Goal: Check status: Check status

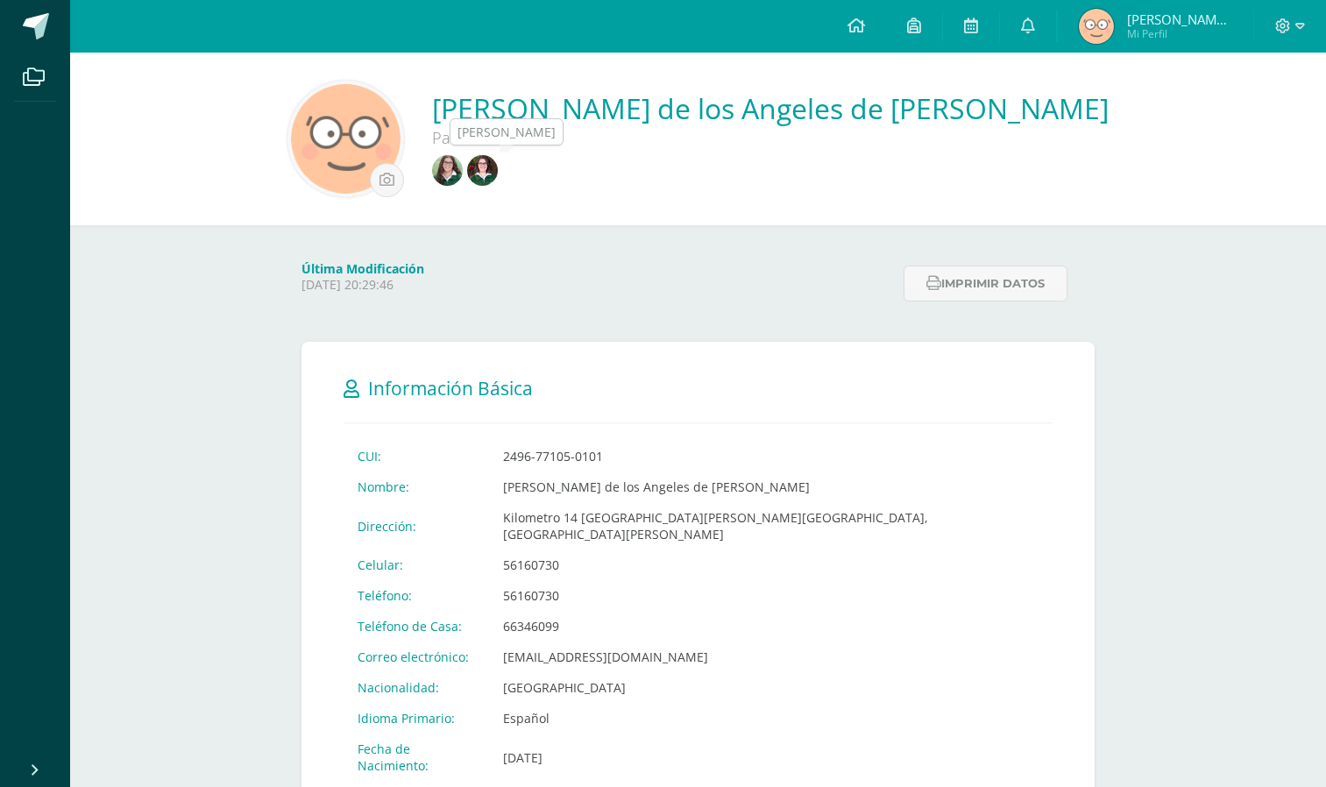
click at [463, 162] on img at bounding box center [447, 170] width 31 height 31
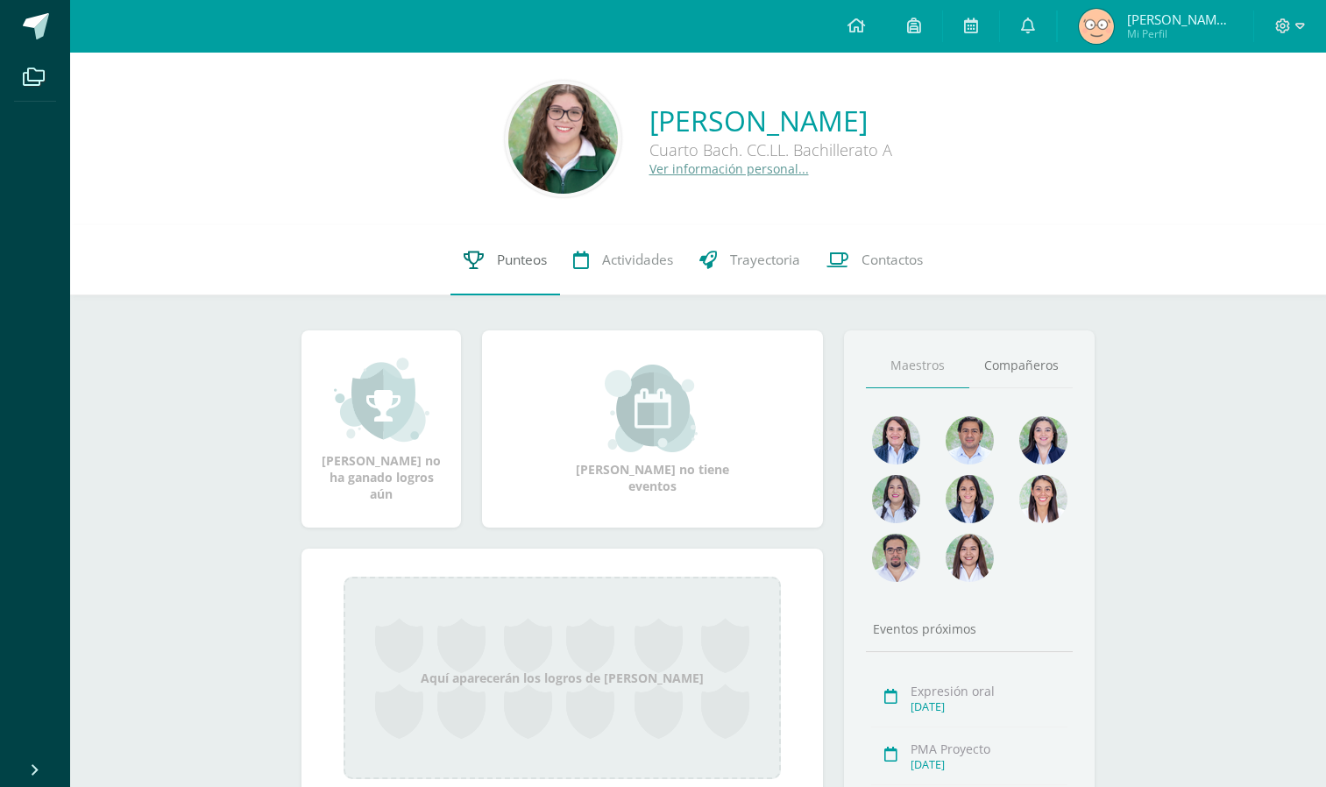
click at [526, 266] on span "Punteos" at bounding box center [522, 260] width 50 height 18
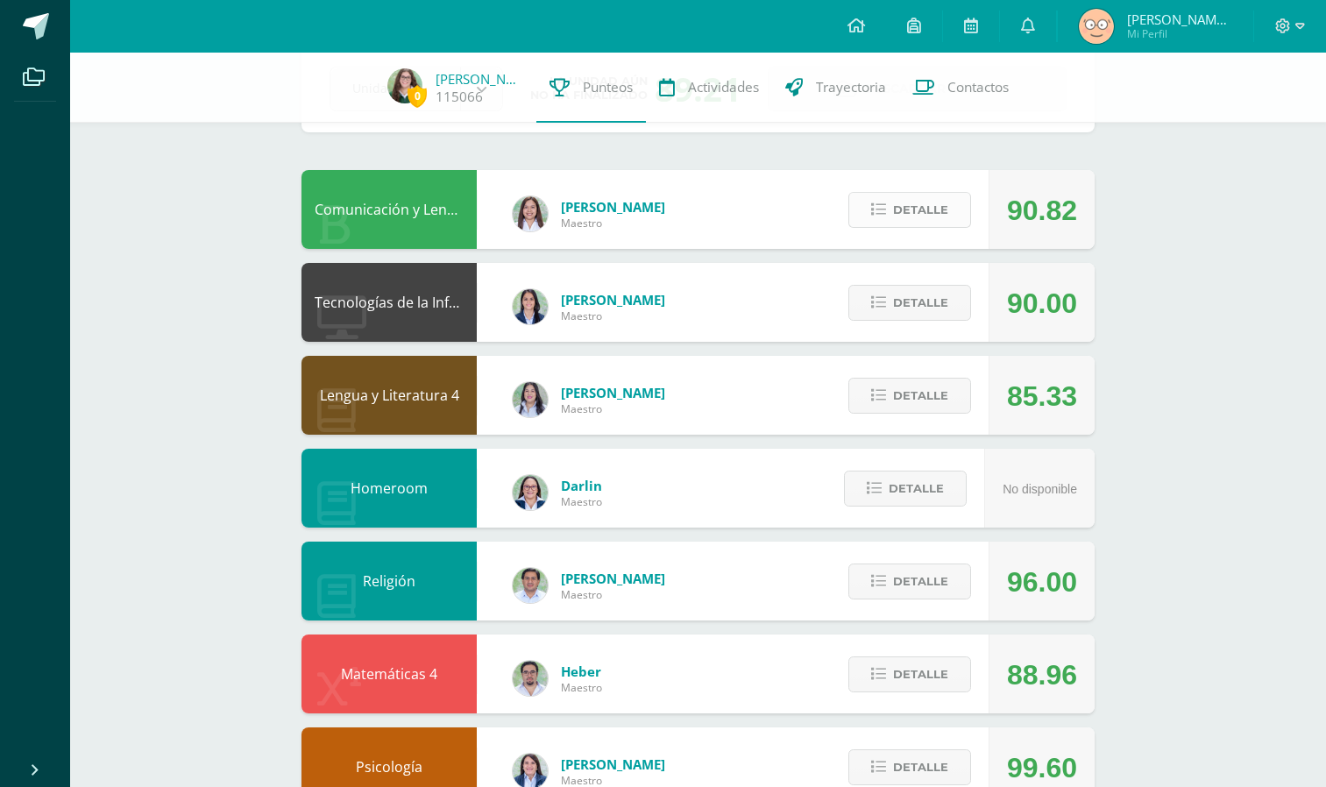
scroll to position [108, 0]
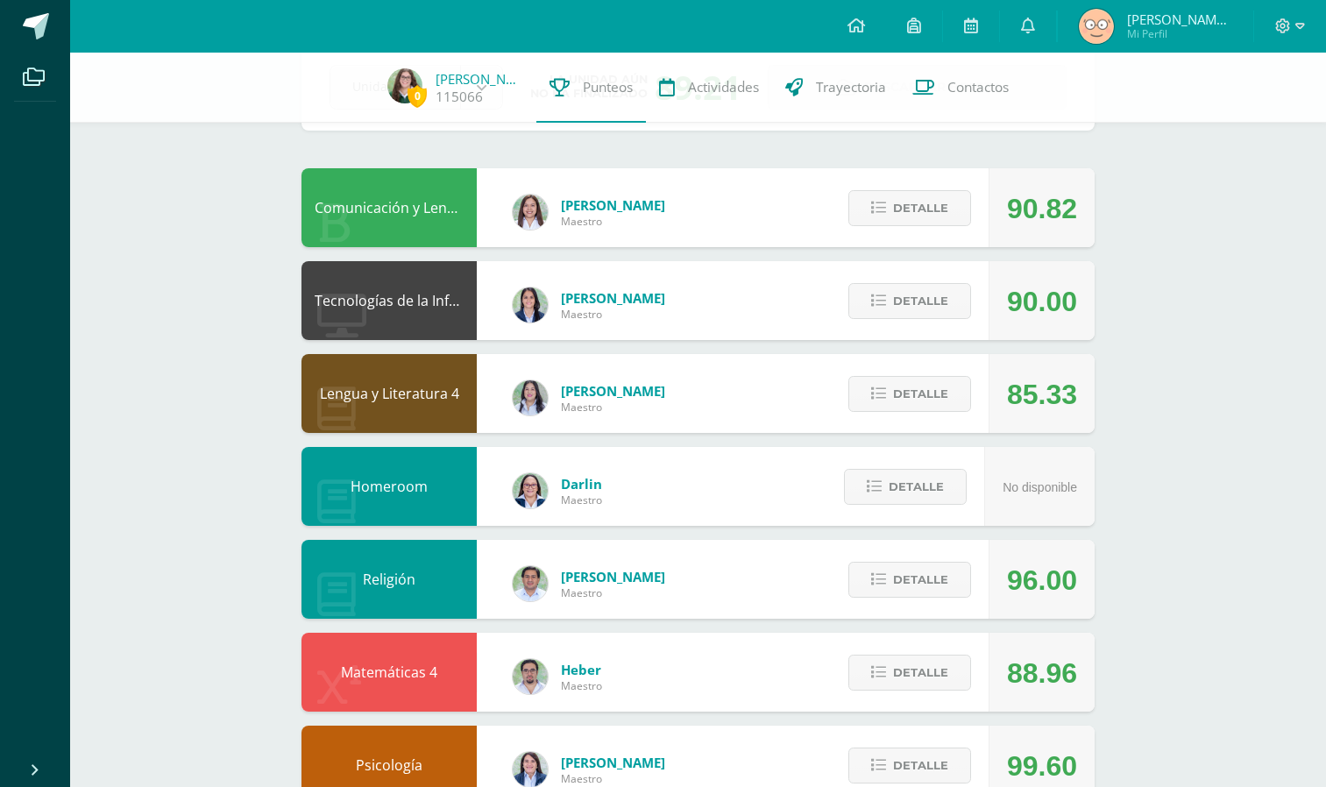
click at [942, 375] on div "Detalle" at bounding box center [905, 393] width 167 height 79
click at [947, 387] on span "Detalle" at bounding box center [920, 394] width 55 height 32
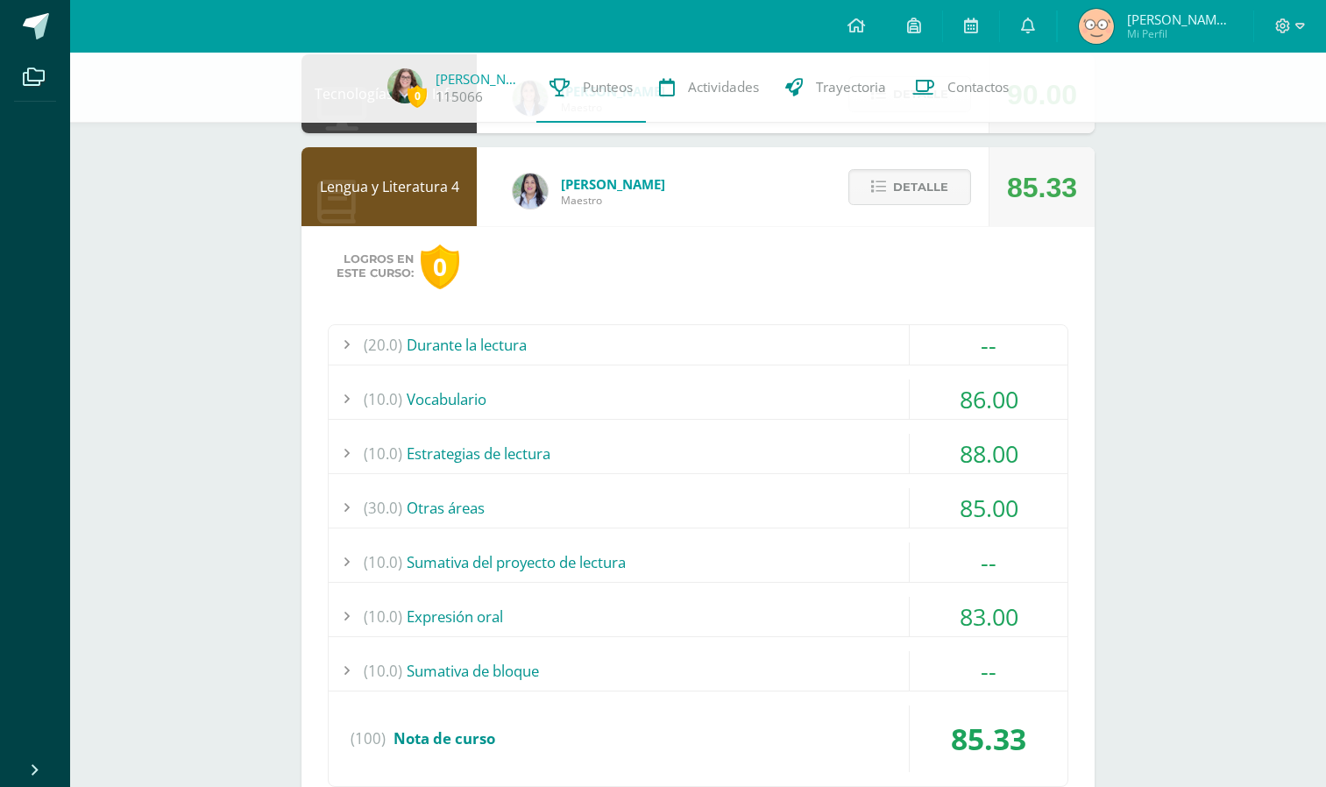
scroll to position [316, 0]
click at [938, 195] on span "Detalle" at bounding box center [920, 186] width 55 height 32
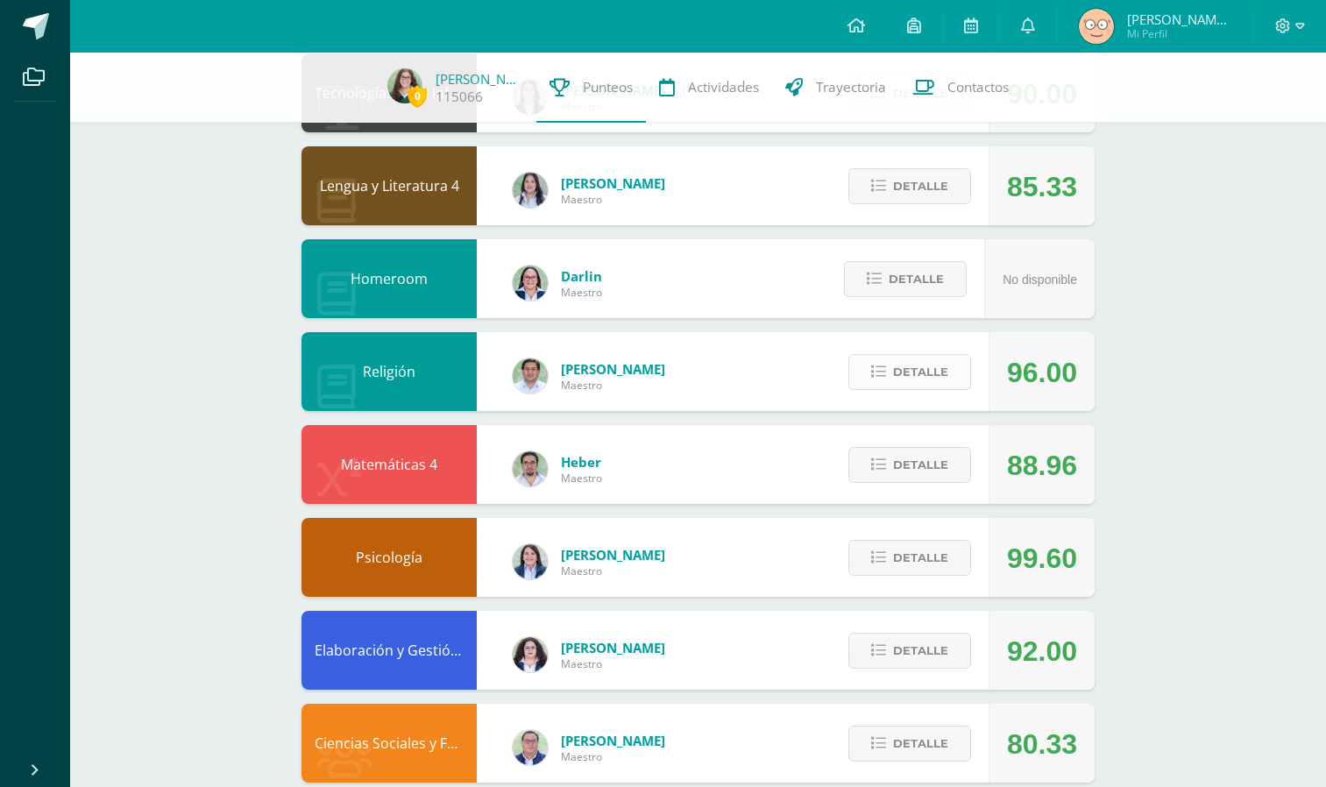
click at [939, 379] on span "Detalle" at bounding box center [920, 372] width 55 height 32
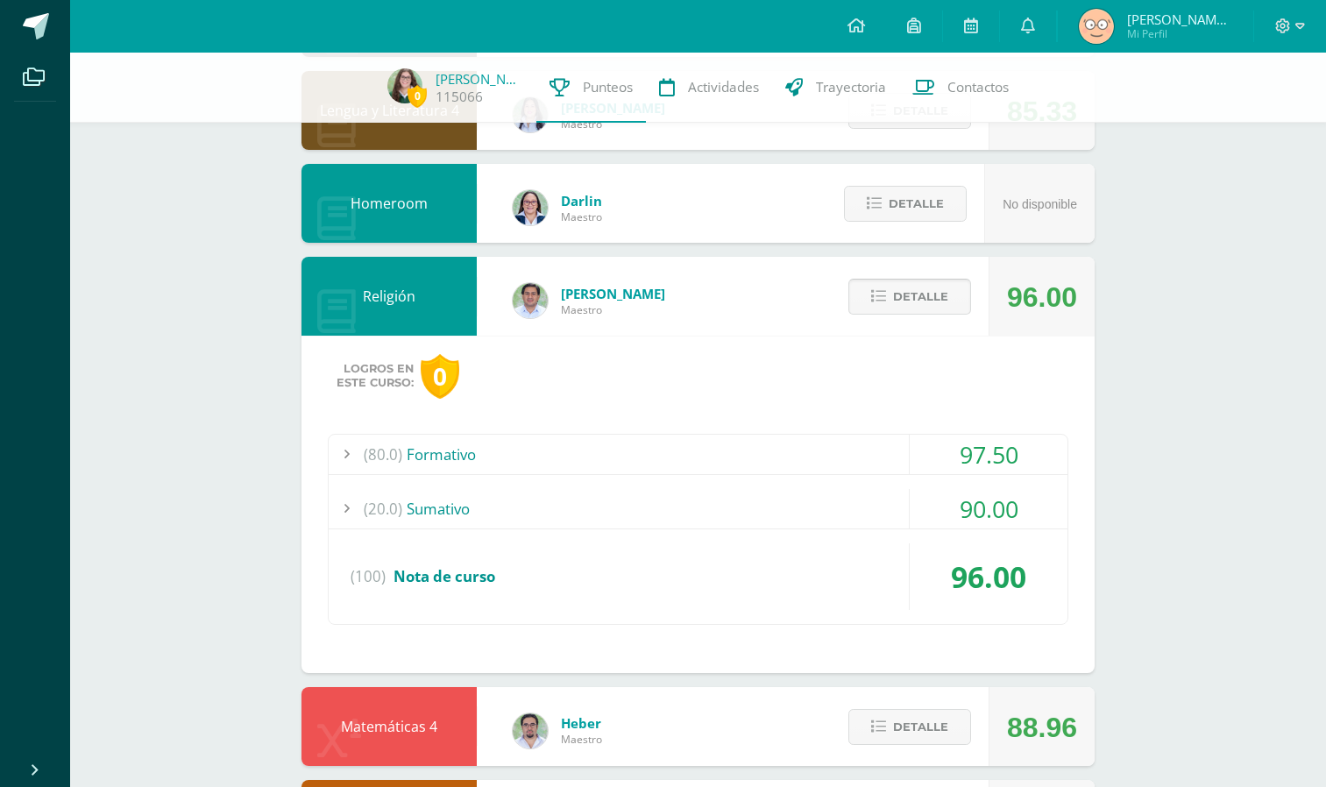
scroll to position [454, 0]
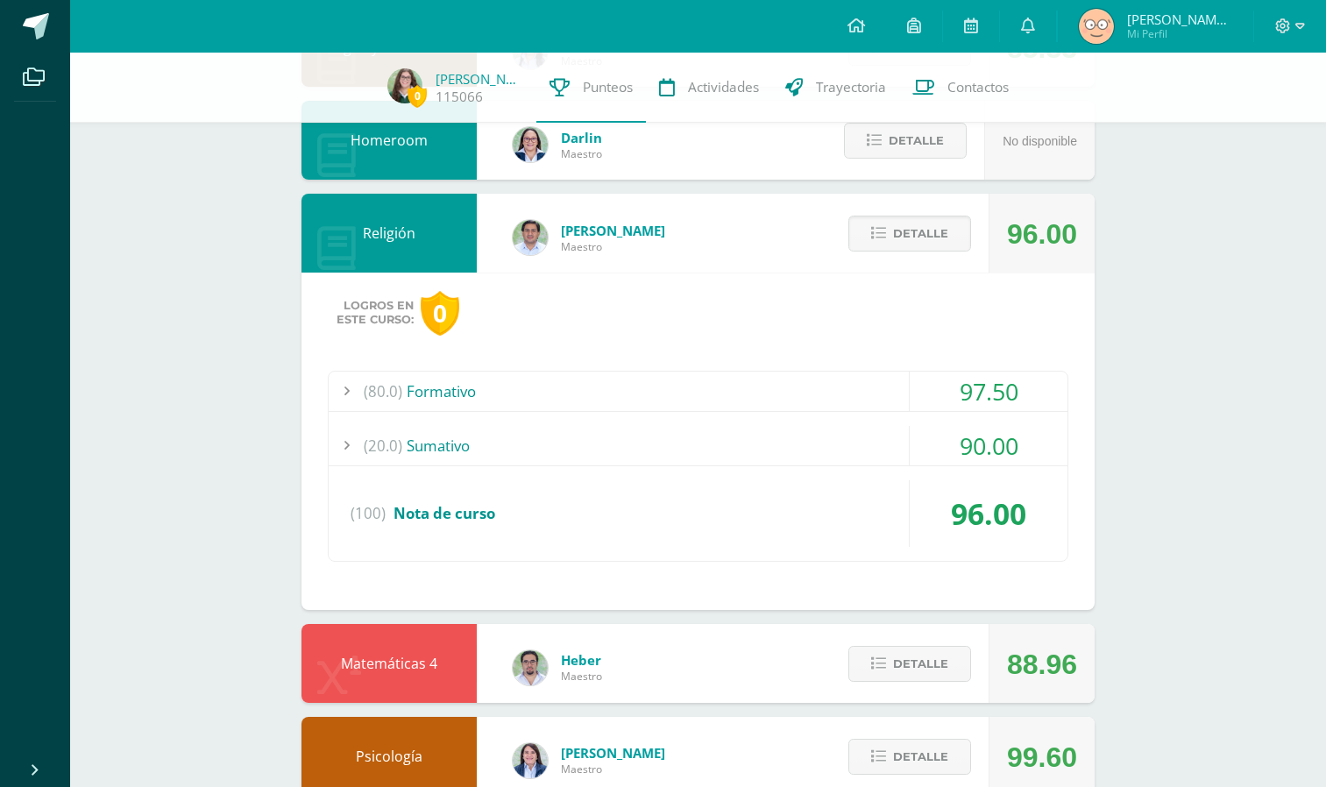
click at [886, 453] on div "(20.0) Sumativo" at bounding box center [698, 445] width 739 height 39
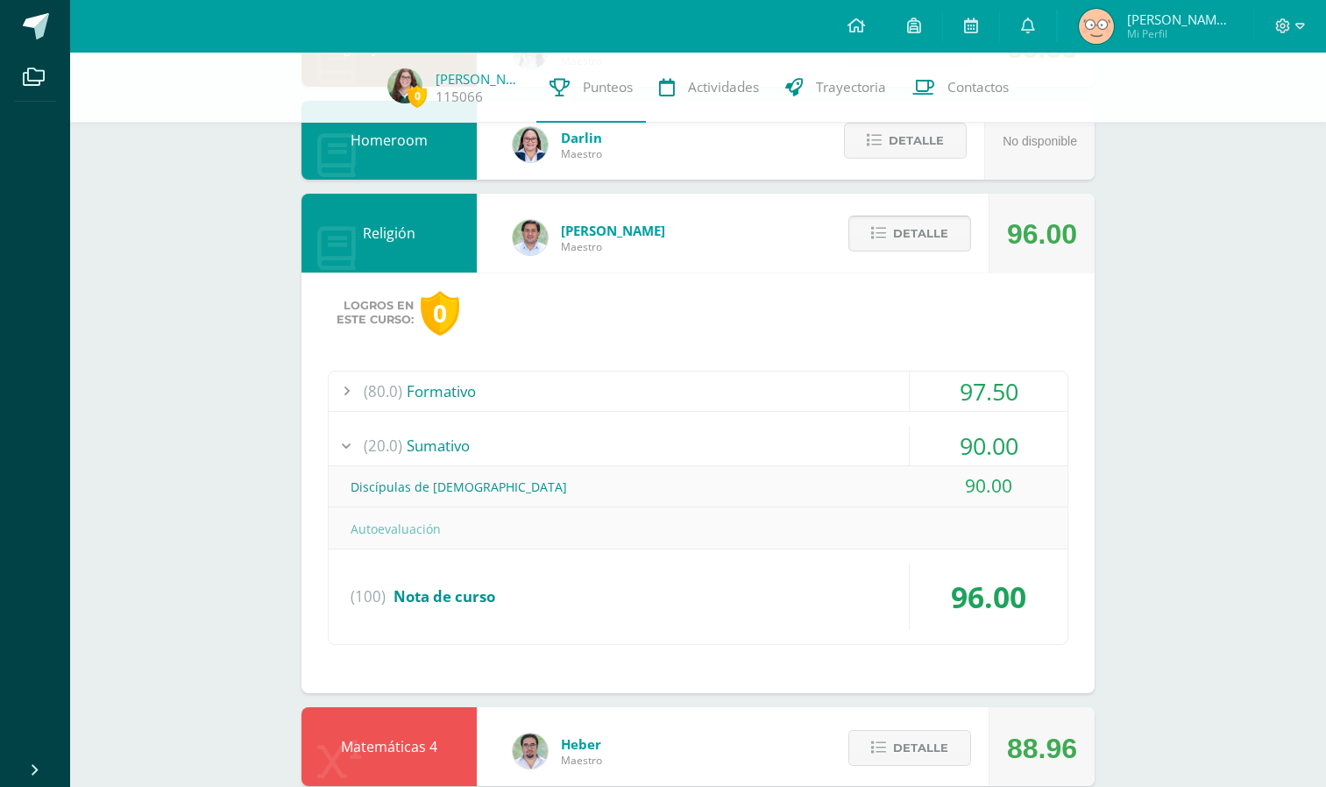
click at [936, 224] on span "Detalle" at bounding box center [920, 233] width 55 height 32
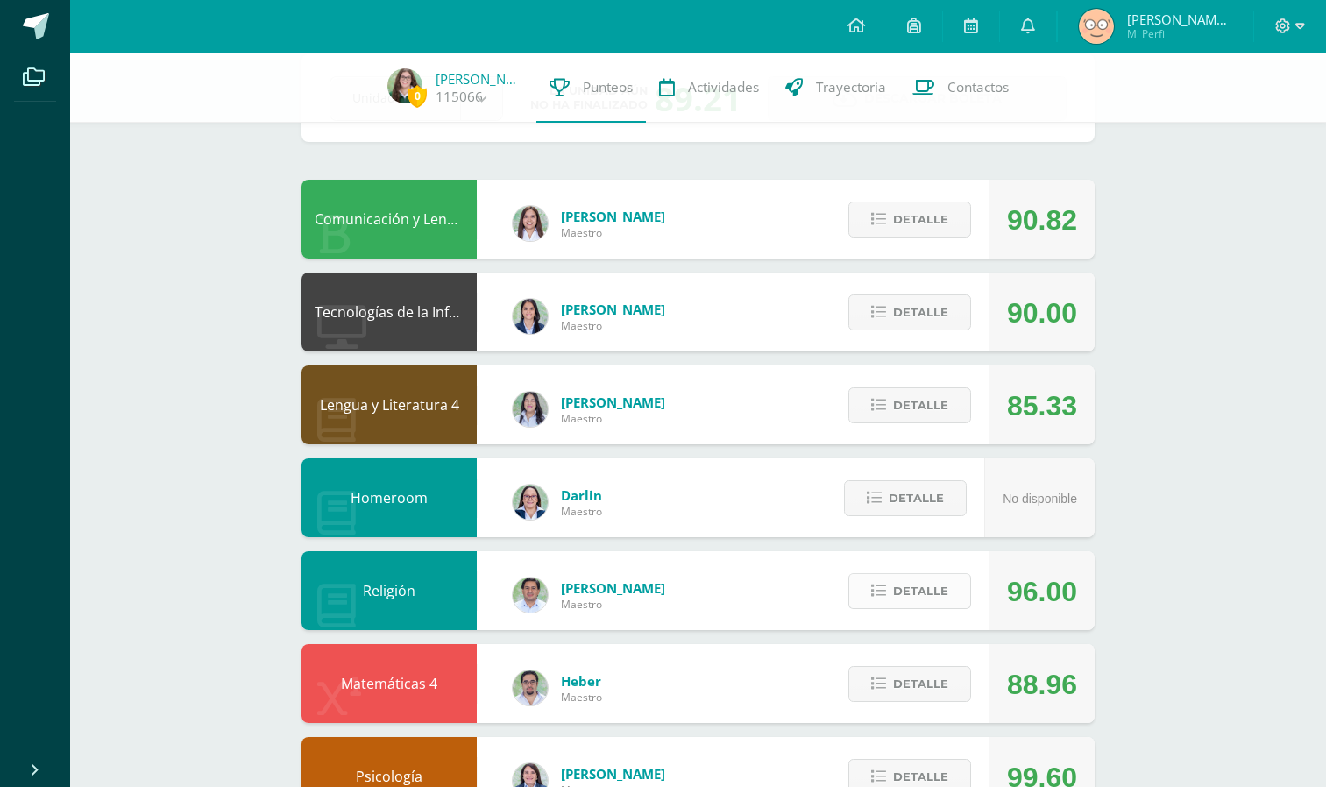
scroll to position [0, 0]
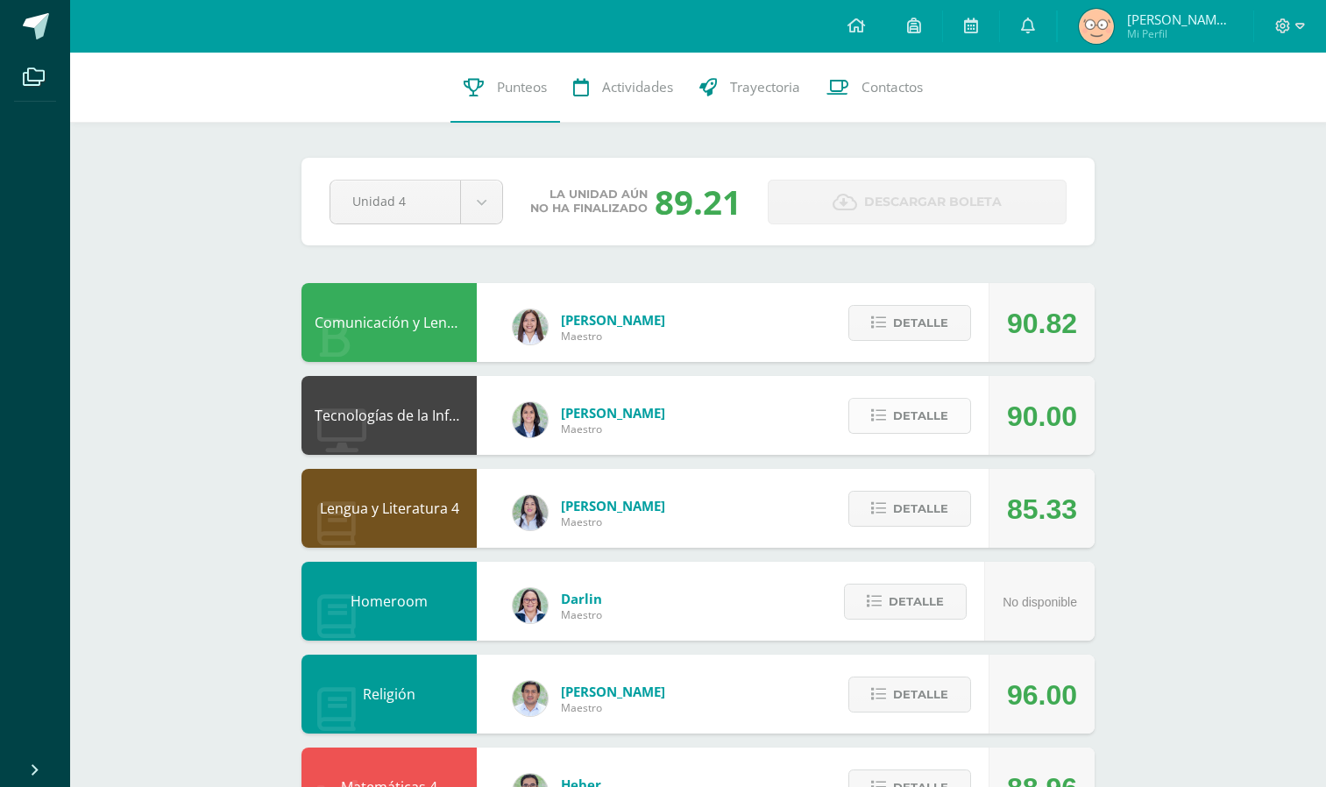
click at [898, 408] on span "Detalle" at bounding box center [920, 416] width 55 height 32
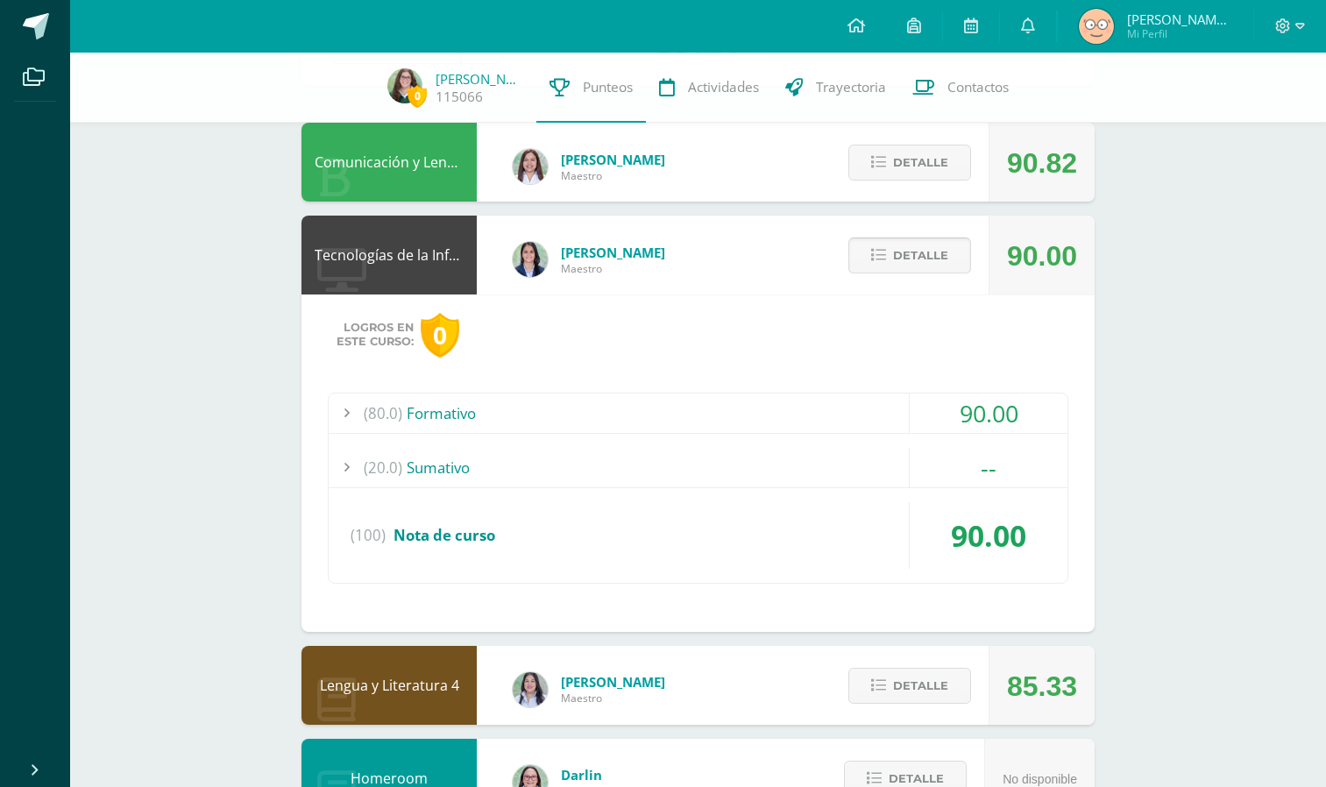
scroll to position [154, 0]
click at [778, 470] on div "(20.0) Sumativo" at bounding box center [698, 466] width 739 height 39
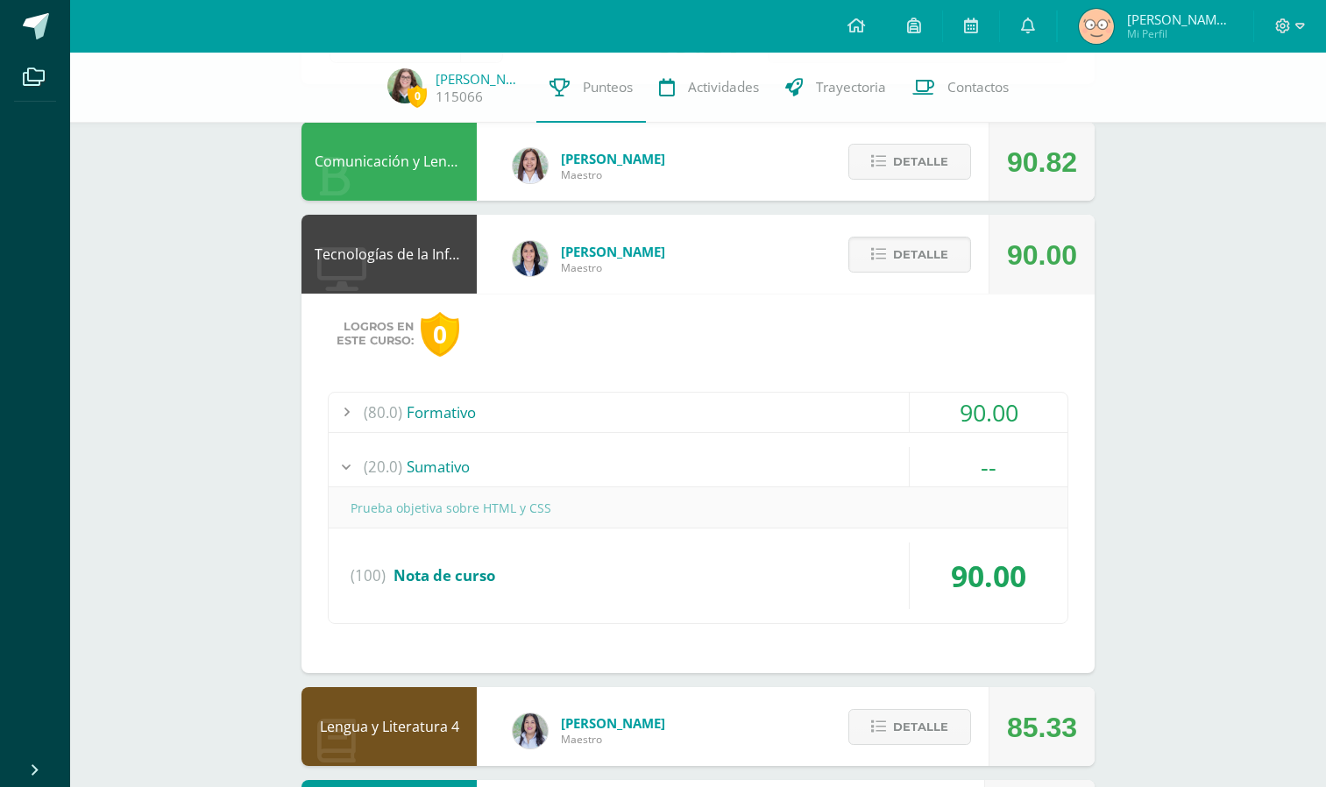
click at [743, 406] on div "(80.0) Formativo" at bounding box center [698, 412] width 739 height 39
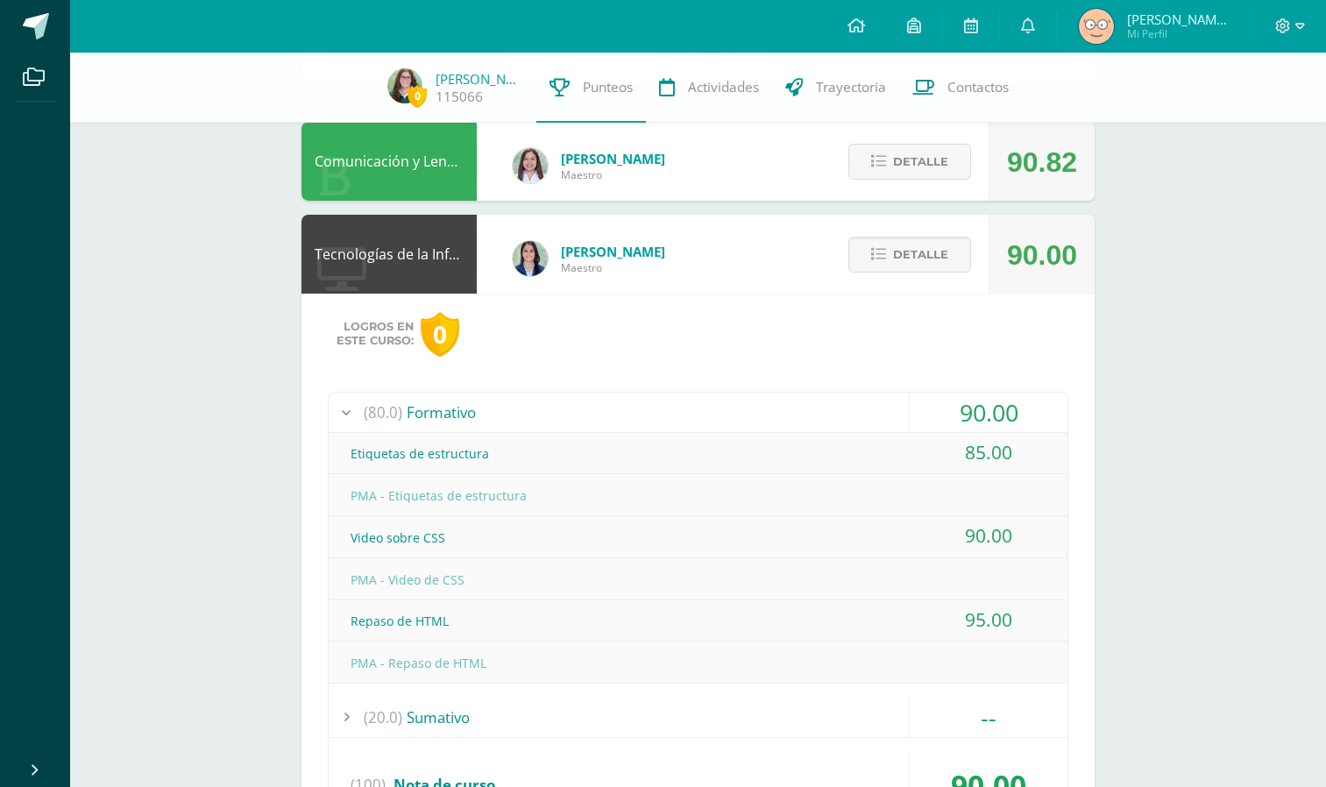
click at [749, 414] on div "(80.0) Formativo" at bounding box center [698, 412] width 739 height 39
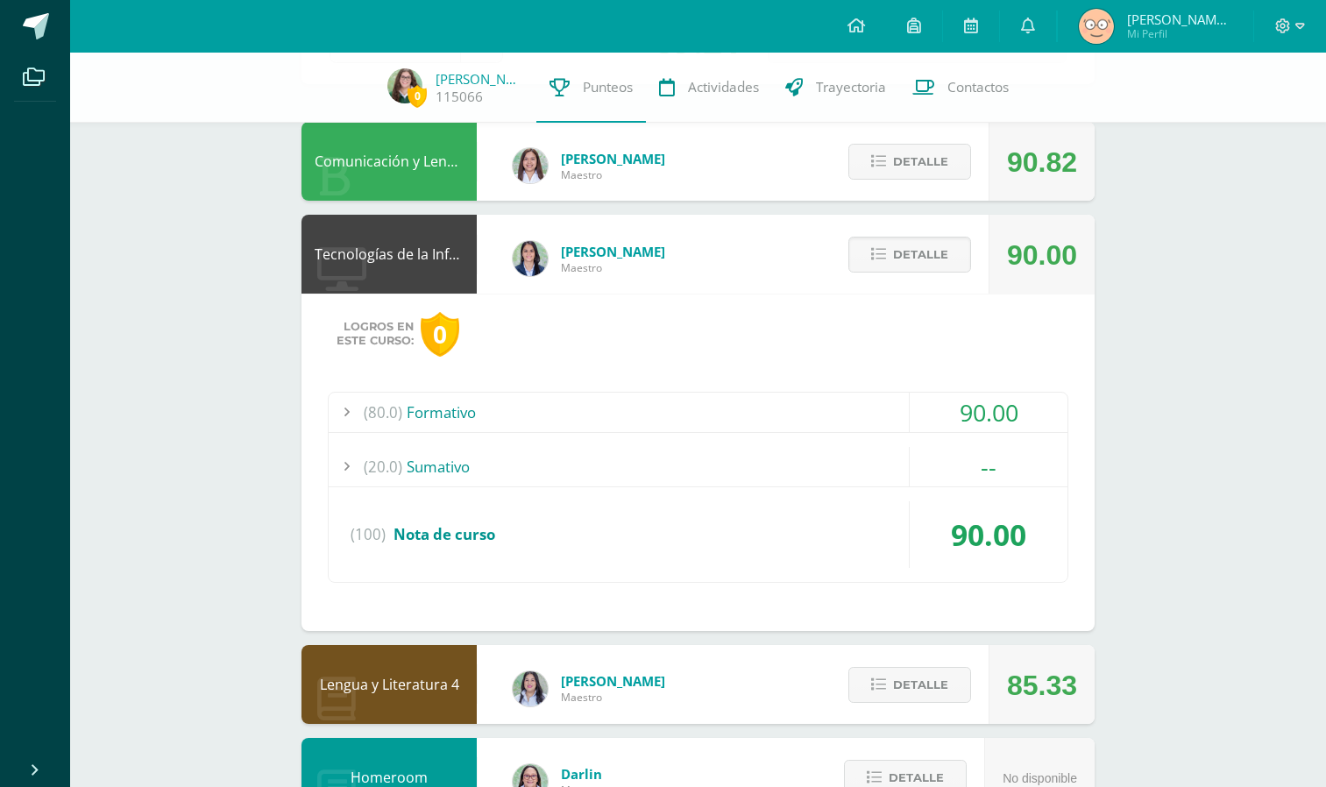
click at [882, 418] on div "(80.0) Formativo" at bounding box center [698, 412] width 739 height 39
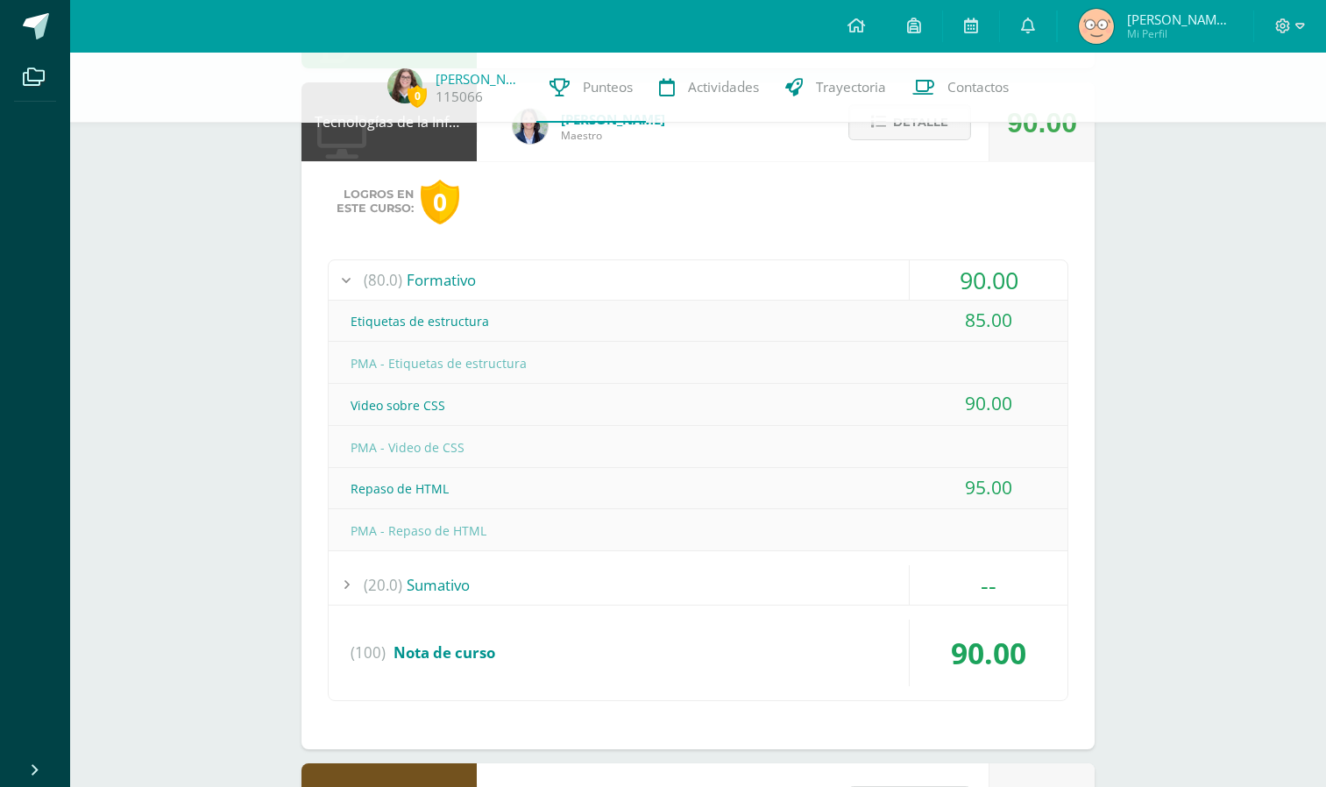
scroll to position [288, 0]
click at [900, 129] on span "Detalle" at bounding box center [920, 120] width 55 height 32
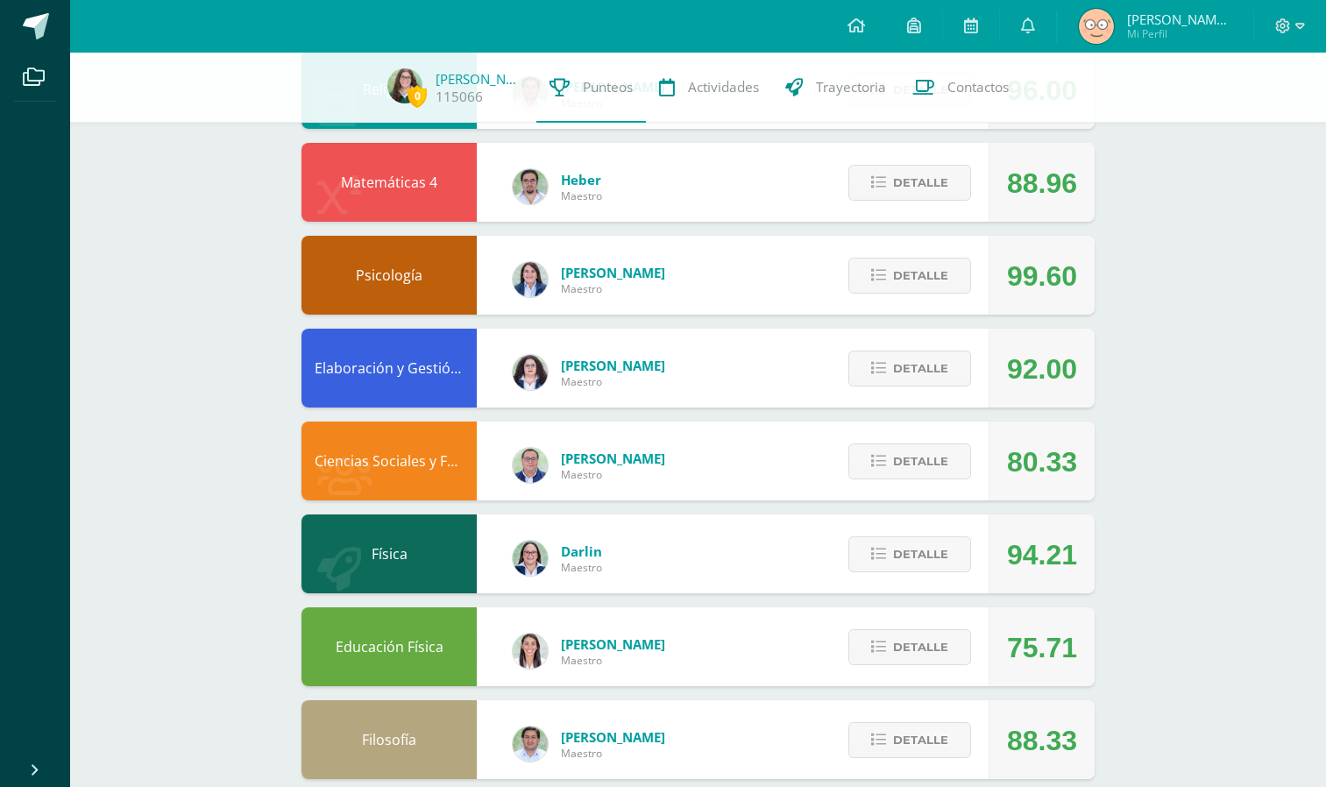
scroll to position [625, 0]
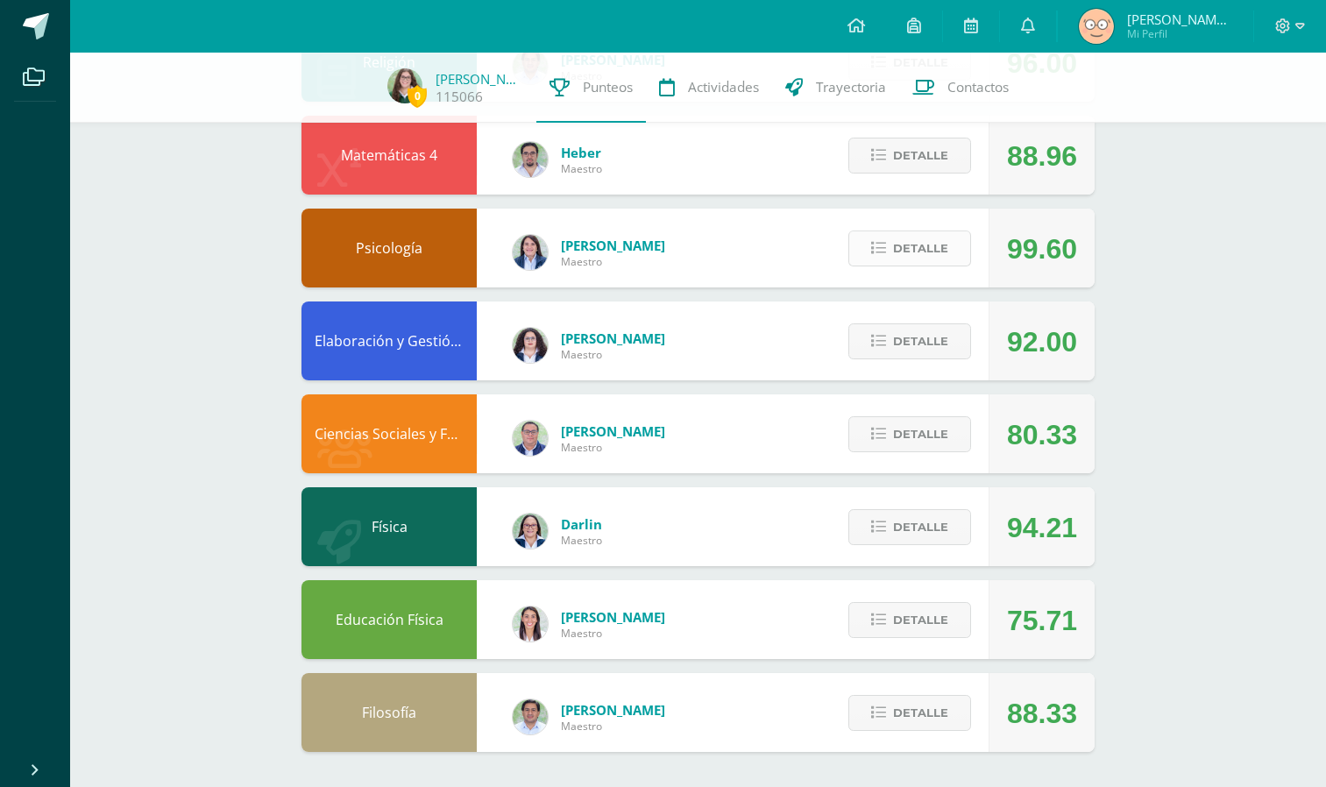
click at [954, 257] on button "Detalle" at bounding box center [910, 249] width 123 height 36
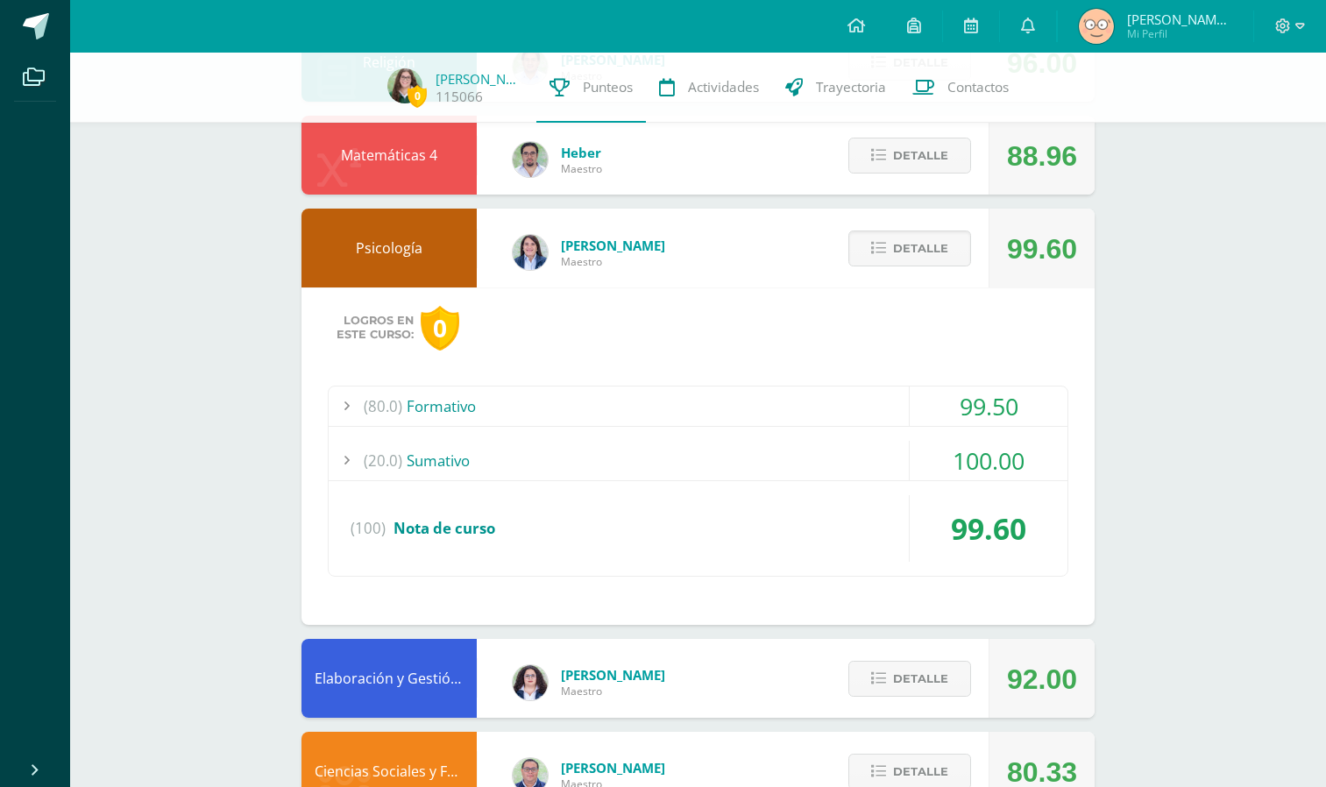
click at [817, 439] on div "(80.0) Formativo 99.50 Ejercicio Comparación de Teorías de la personalidad 100.…" at bounding box center [698, 481] width 741 height 191
click at [821, 453] on div "(20.0) Sumativo" at bounding box center [698, 460] width 739 height 39
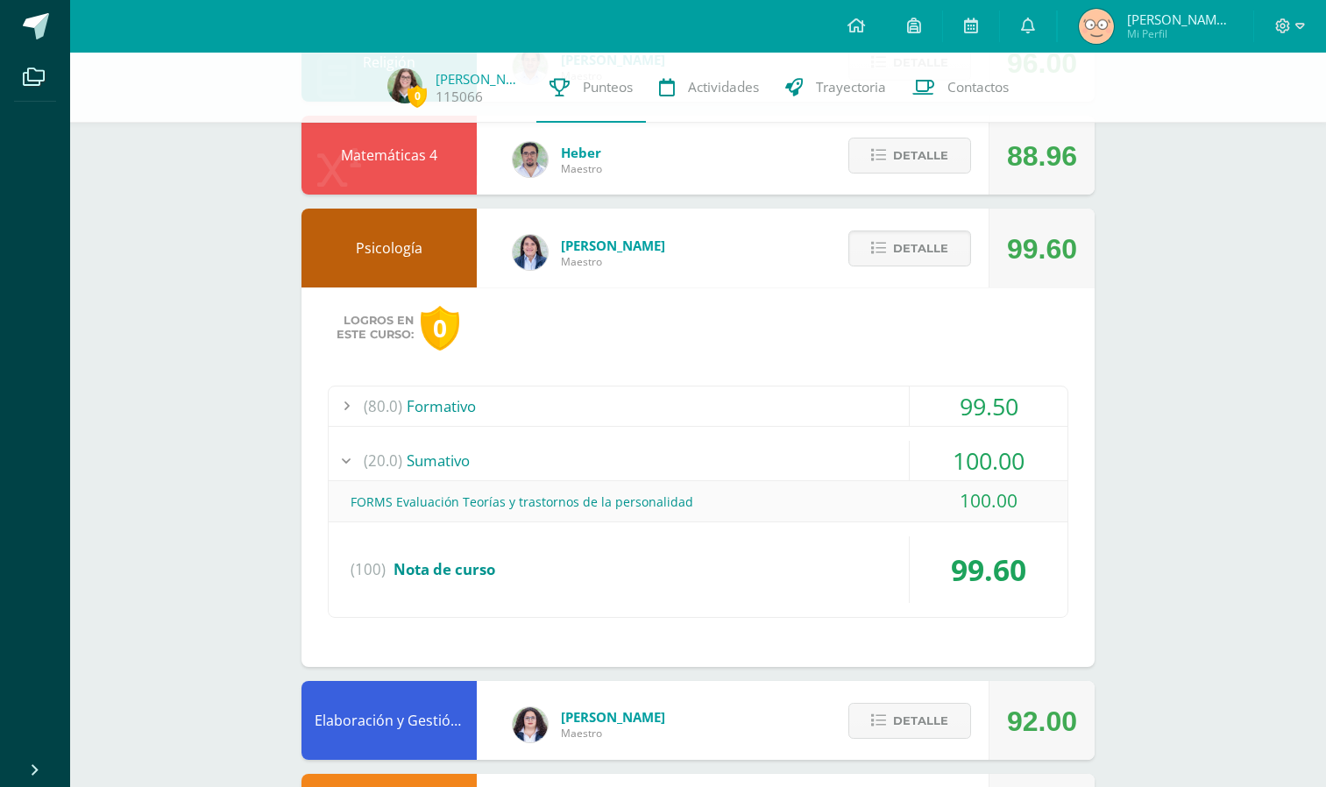
click at [816, 412] on div "(80.0) Formativo" at bounding box center [698, 406] width 739 height 39
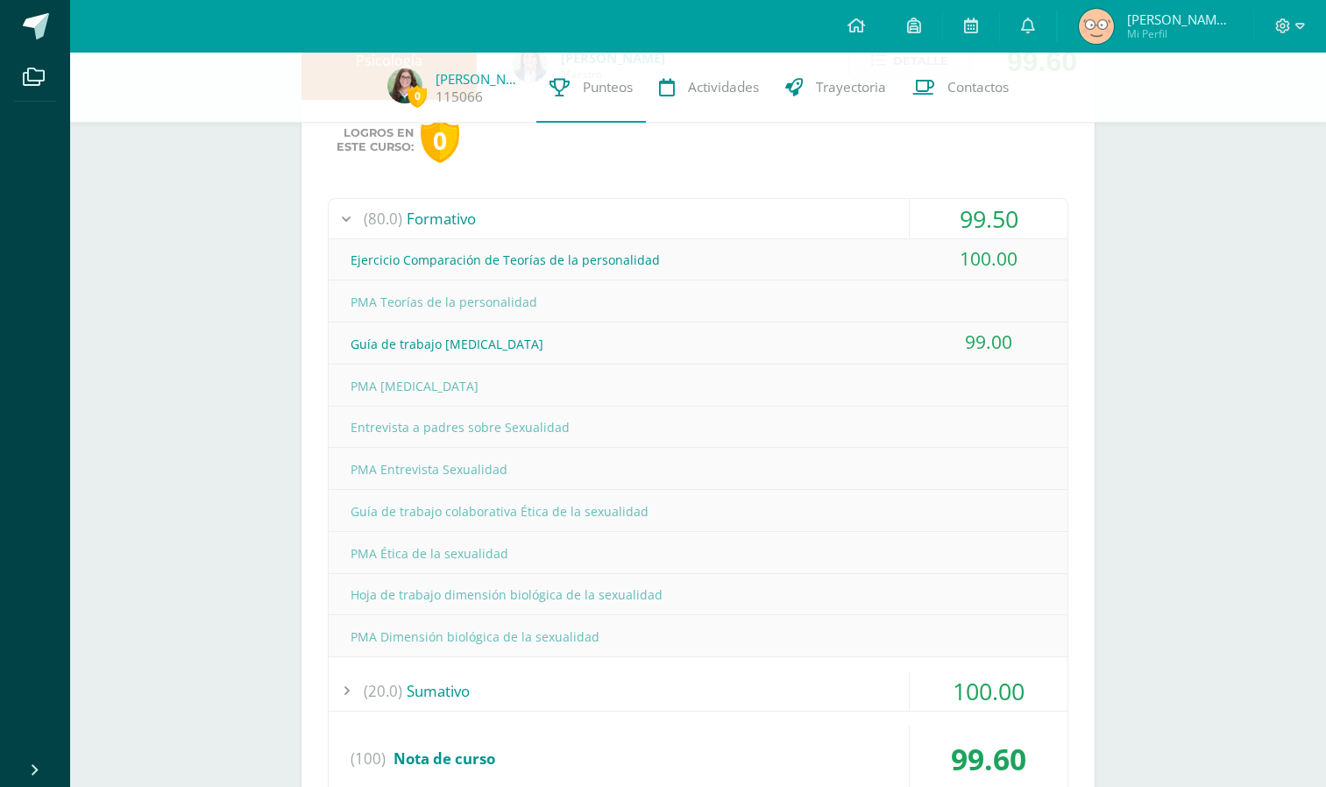
scroll to position [814, 0]
click at [778, 225] on div "(80.0) Formativo" at bounding box center [698, 217] width 739 height 39
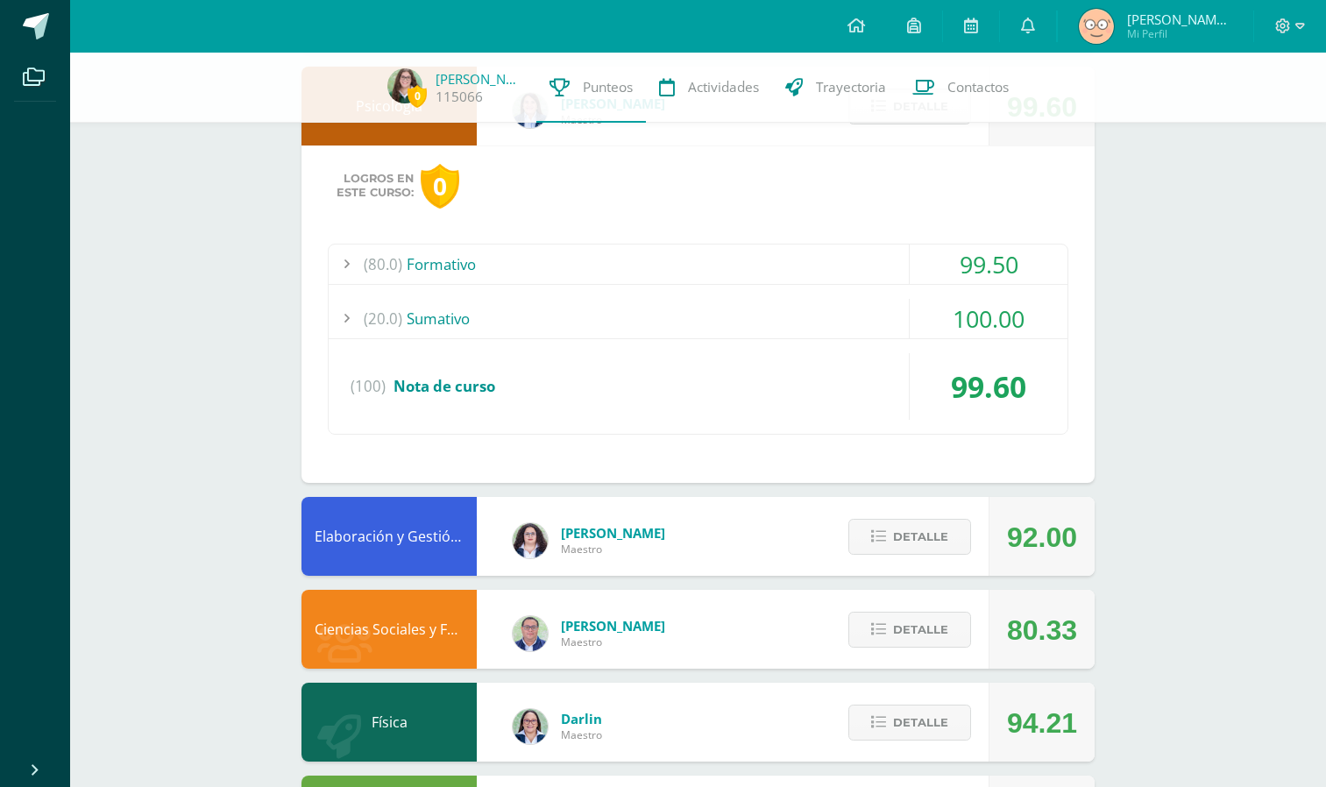
scroll to position [682, 0]
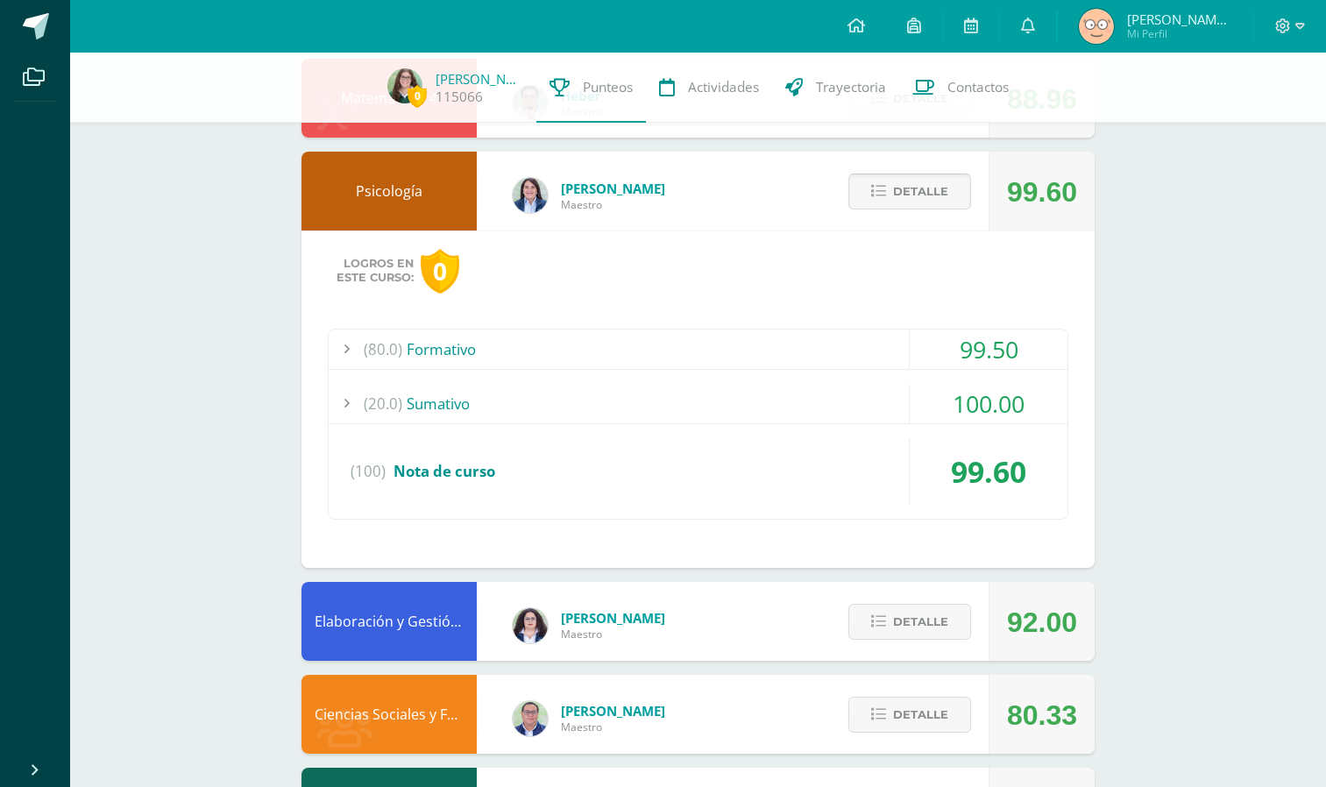
click at [937, 187] on span "Detalle" at bounding box center [920, 191] width 55 height 32
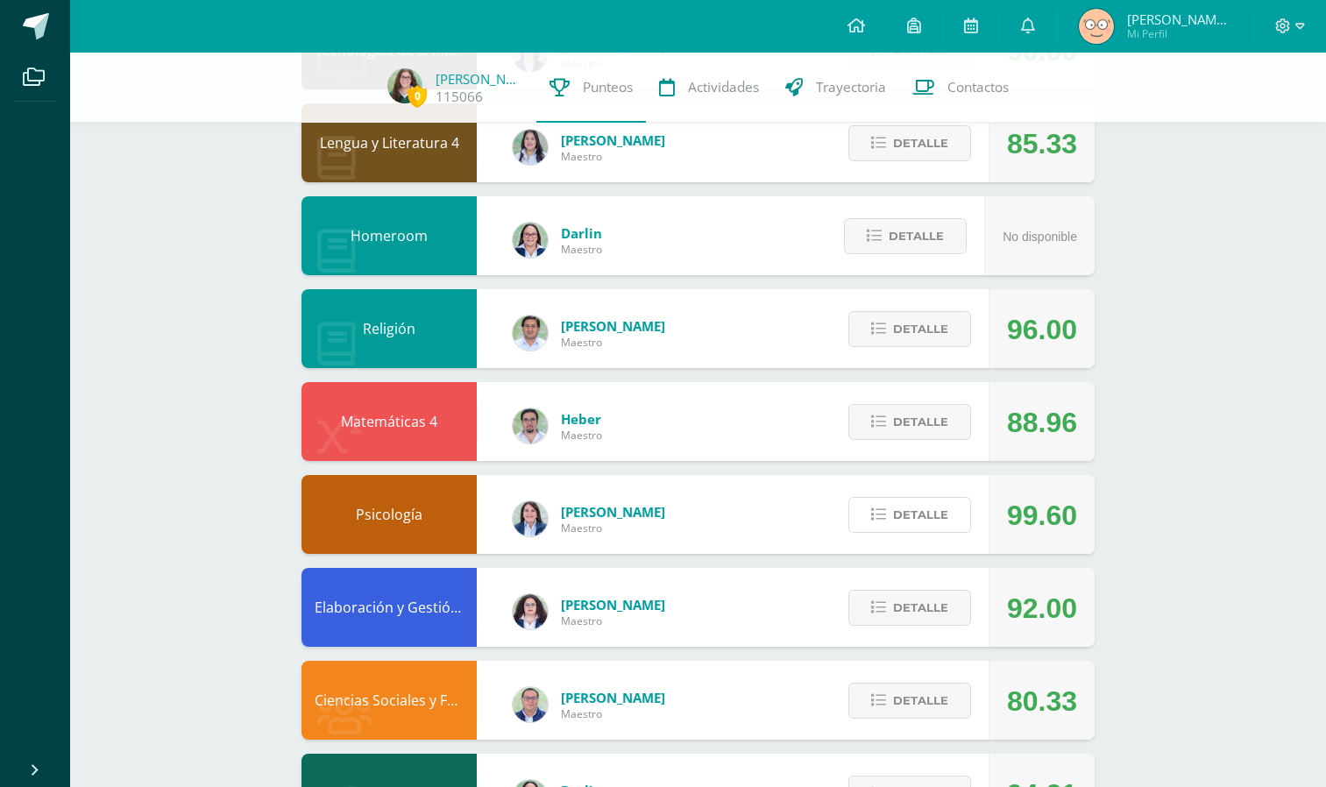
scroll to position [358, 0]
